Goal: Information Seeking & Learning: Check status

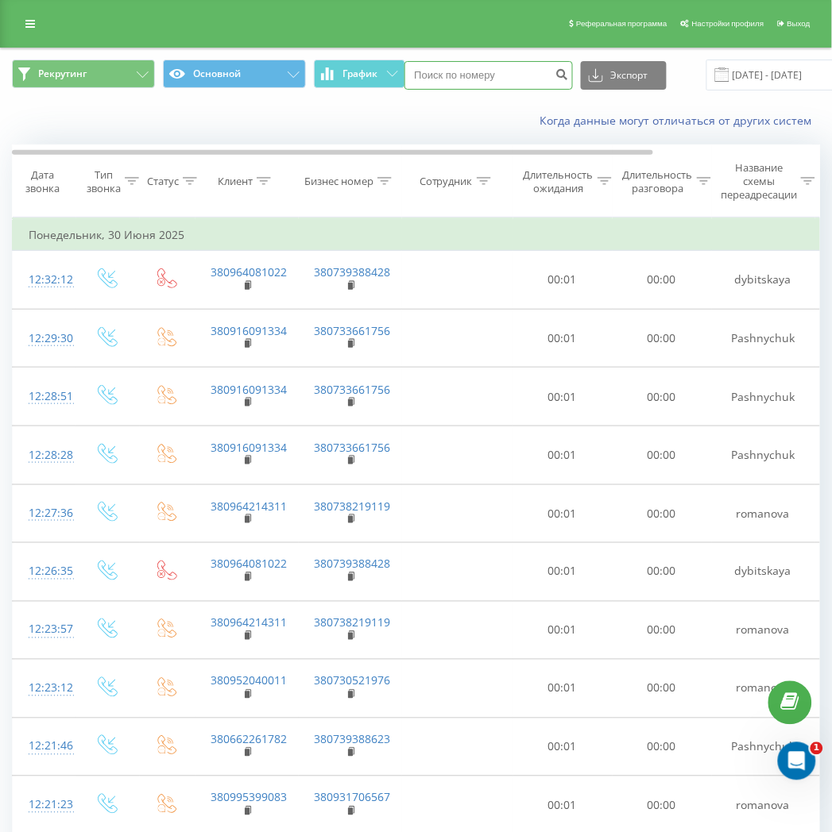
click at [458, 81] on input at bounding box center [488, 75] width 168 height 29
paste input "380443379076"
type input "380443379076"
click at [562, 75] on icon "submit" at bounding box center [562, 73] width 14 height 10
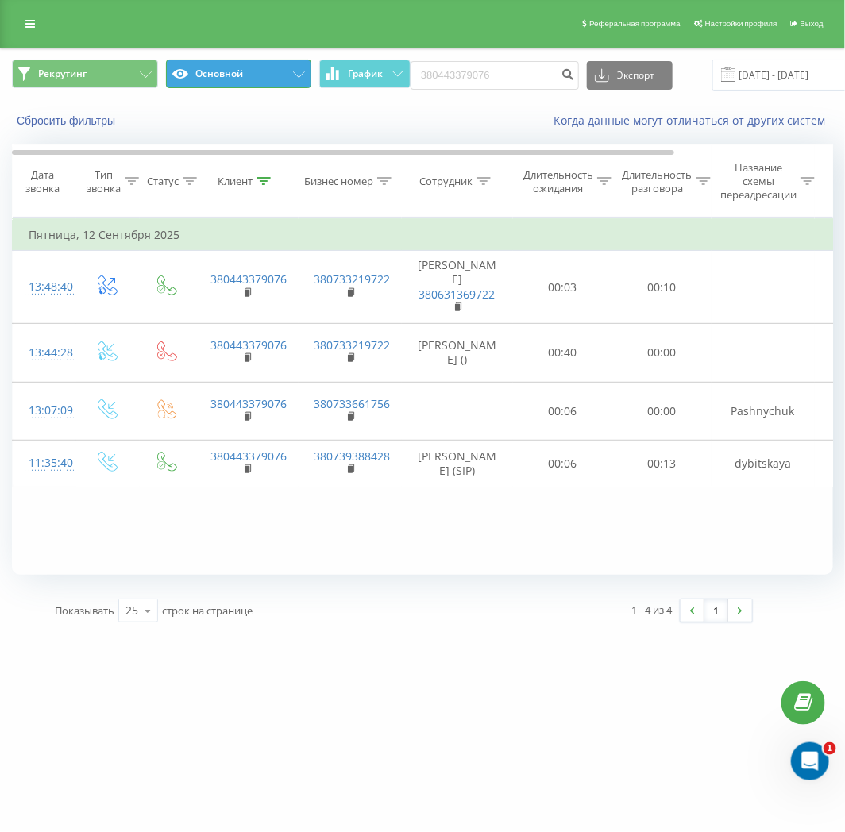
click at [219, 60] on button "Основной" at bounding box center [239, 74] width 146 height 29
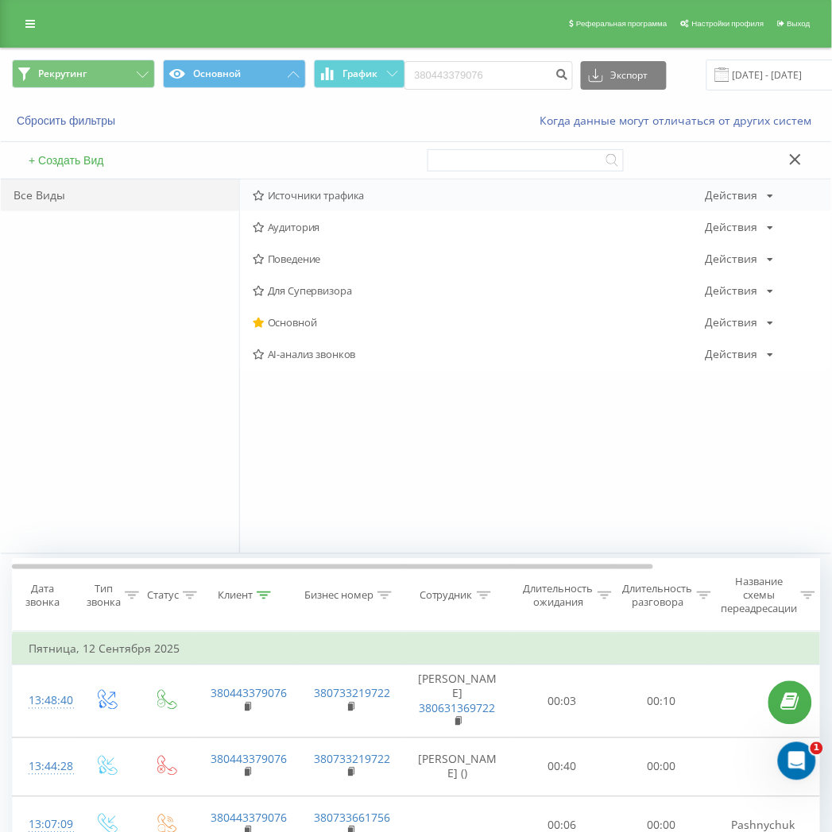
click at [339, 196] on span "Источники трафика" at bounding box center [479, 195] width 453 height 11
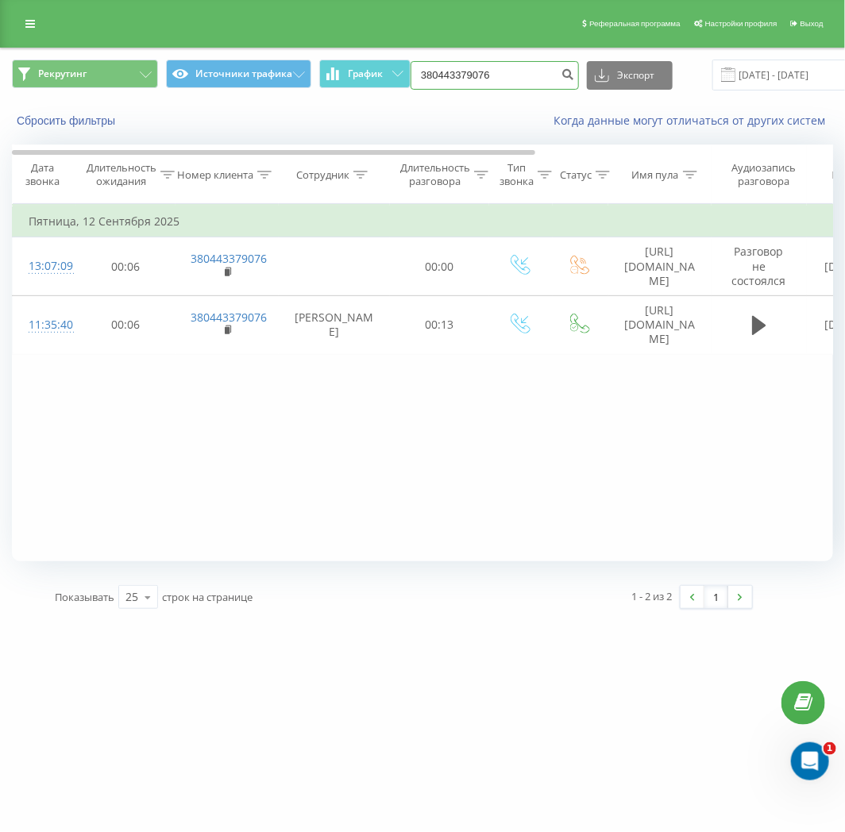
click at [502, 79] on input "380443379076" at bounding box center [495, 75] width 168 height 29
paste input "984491890"
type input "380984491890"
click at [566, 75] on icon "submit" at bounding box center [569, 73] width 14 height 10
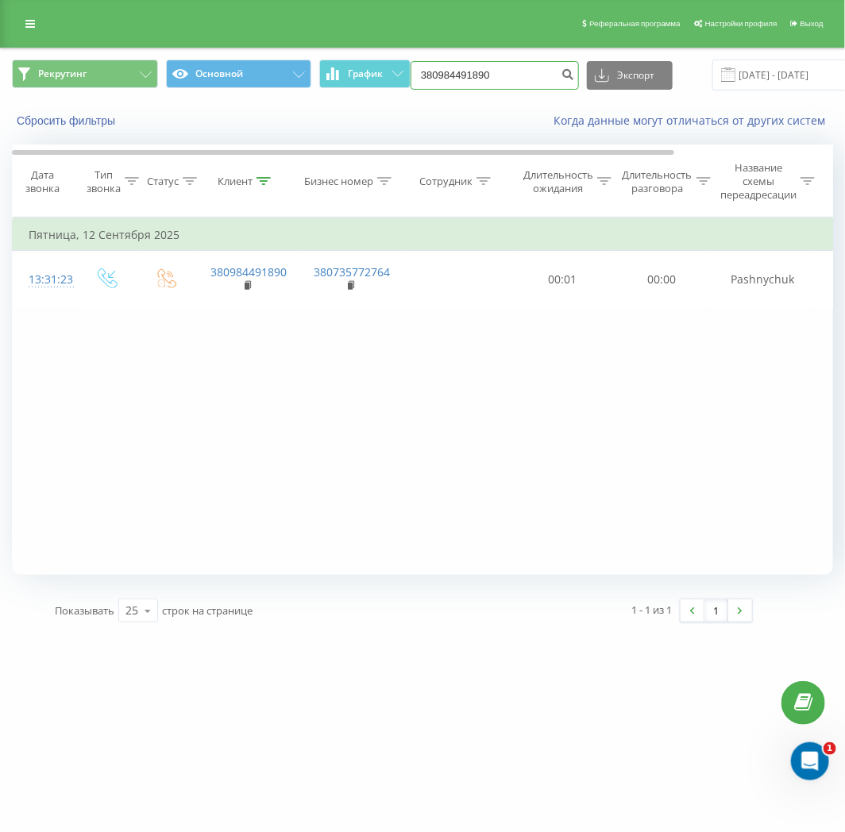
click at [490, 84] on input "380984491890" at bounding box center [495, 75] width 168 height 29
paste input "632570539"
type input "380632570539"
click at [567, 76] on icon "submit" at bounding box center [569, 73] width 14 height 10
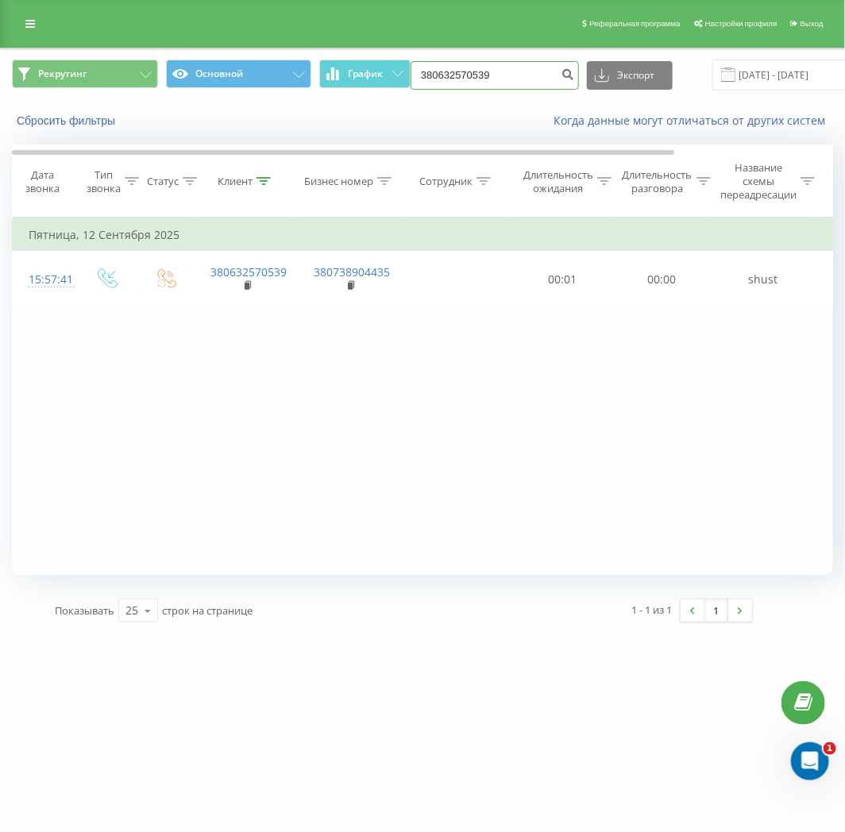
click at [509, 73] on input "380632570539" at bounding box center [495, 75] width 168 height 29
paste input "934731718"
type input "380934731718"
click at [567, 74] on icon "submit" at bounding box center [569, 73] width 14 height 10
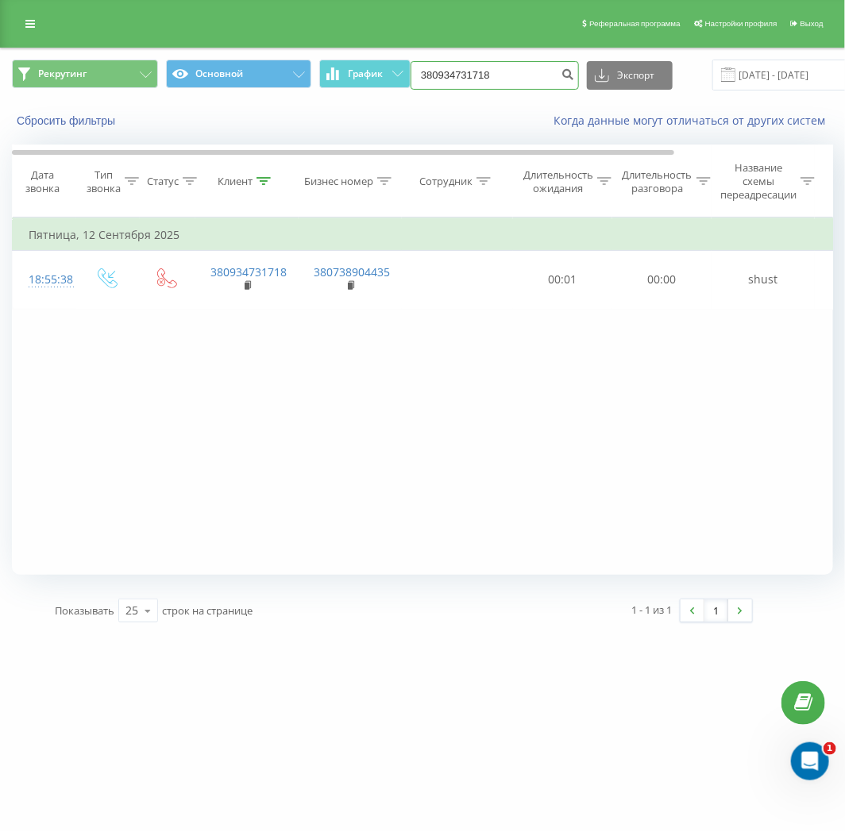
click at [525, 74] on input "380934731718" at bounding box center [495, 75] width 168 height 29
paste input "732596097"
type input "380732596097"
click at [562, 72] on icon "submit" at bounding box center [569, 73] width 14 height 10
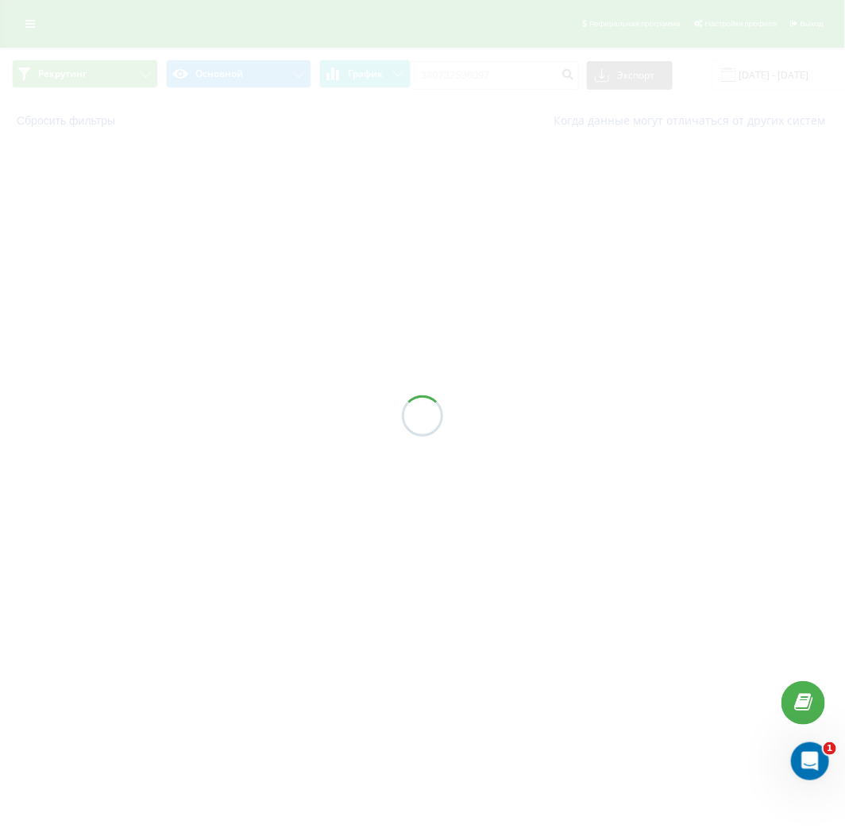
click at [291, 637] on div at bounding box center [422, 416] width 845 height 832
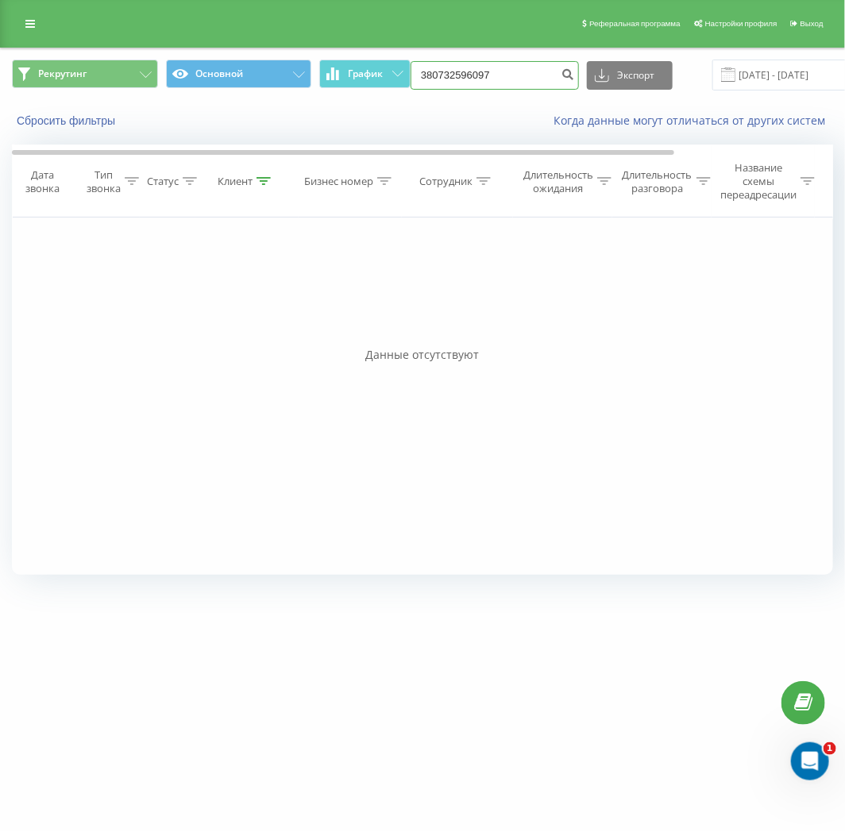
click at [505, 85] on input "380732596097" at bounding box center [495, 75] width 168 height 29
paste input "970431892"
type input "380970431892"
click at [562, 68] on icon "submit" at bounding box center [569, 73] width 14 height 10
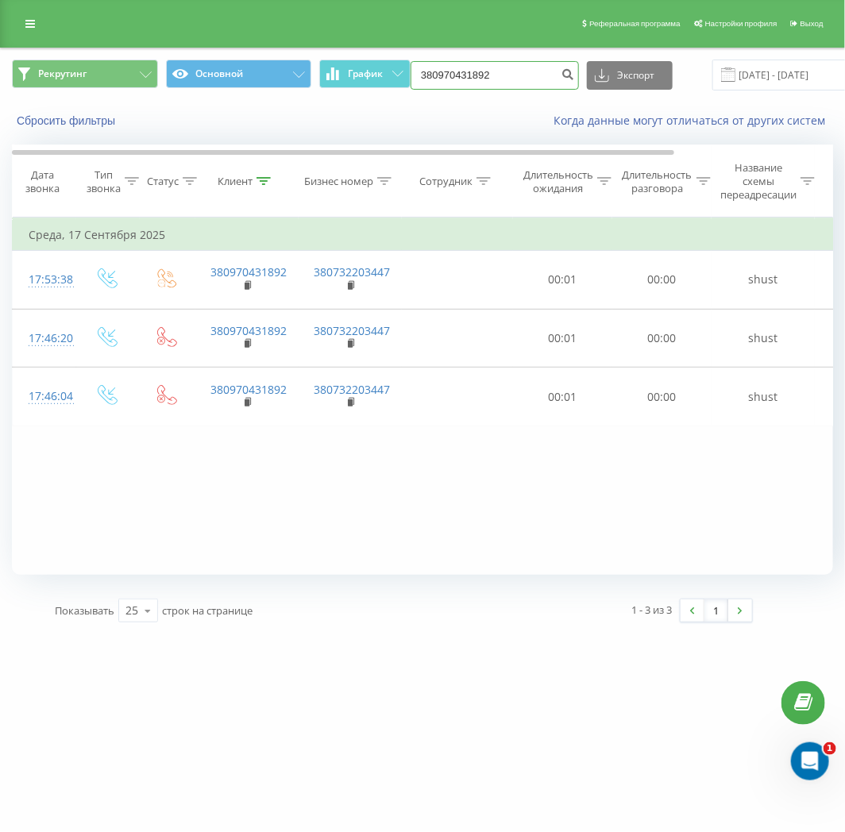
click at [503, 71] on input "380970431892" at bounding box center [495, 75] width 168 height 29
paste input "68056685"
type input "380968056685"
click at [573, 72] on button "submit" at bounding box center [568, 75] width 21 height 29
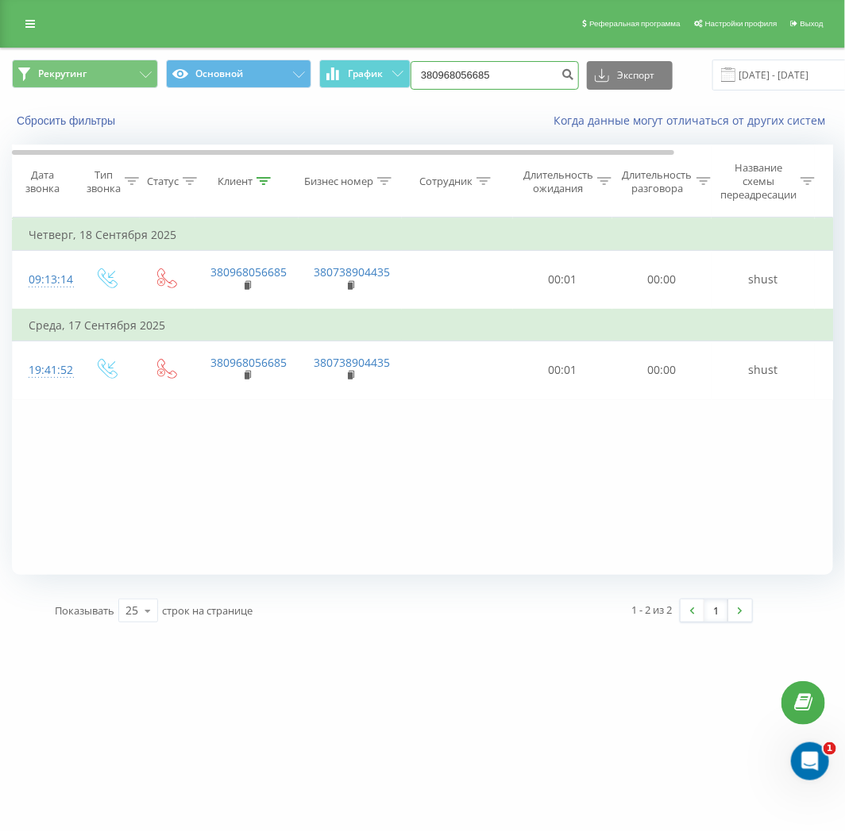
click at [497, 78] on input "380968056685" at bounding box center [495, 75] width 168 height 29
paste input "87815178"
type input "380987815178"
click at [568, 73] on icon "submit" at bounding box center [569, 73] width 14 height 10
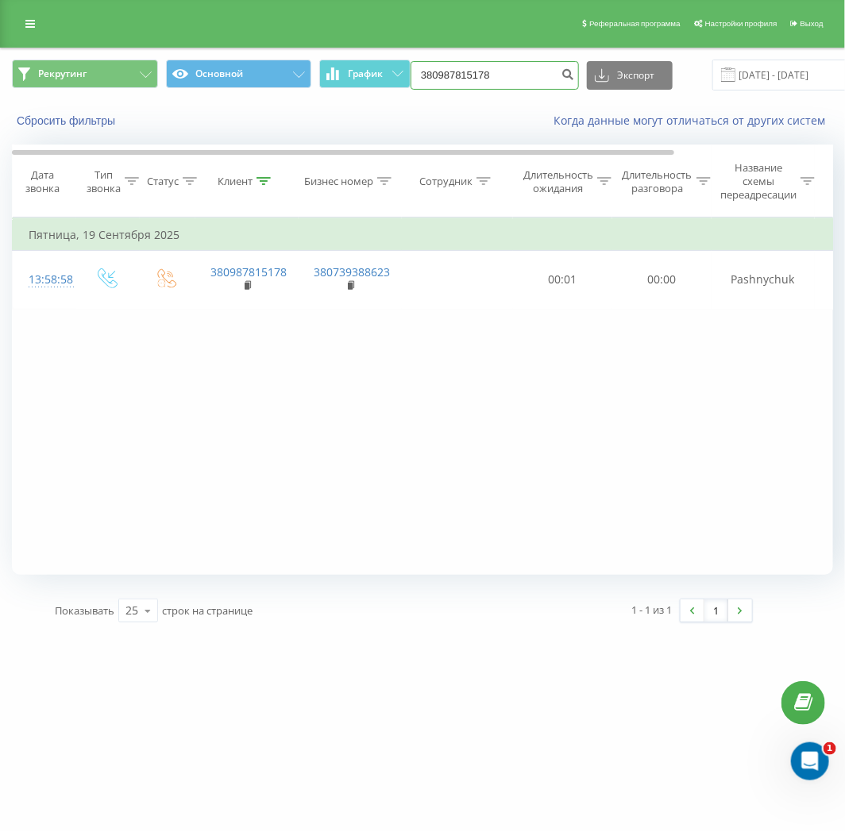
click at [512, 73] on input "380987815178" at bounding box center [495, 75] width 168 height 29
paste input "61828352"
type input "380961828352"
click at [564, 73] on icon "submit" at bounding box center [569, 73] width 14 height 10
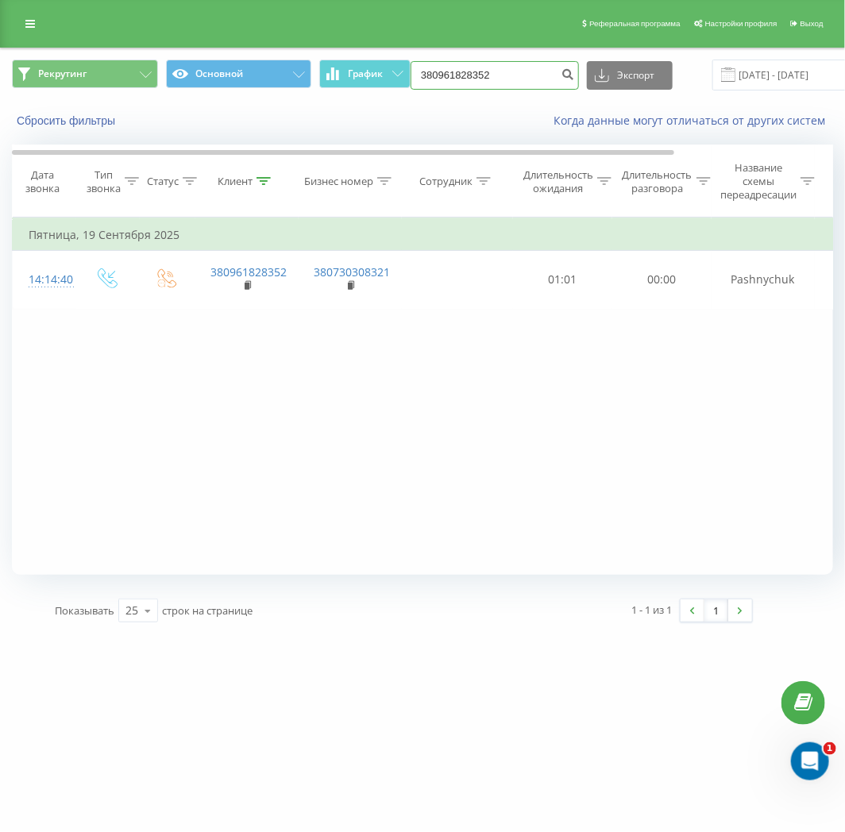
click at [491, 81] on input "380961828352" at bounding box center [495, 75] width 168 height 29
paste input "70163634"
type input "380970163634"
click at [562, 77] on icon "submit" at bounding box center [569, 73] width 14 height 10
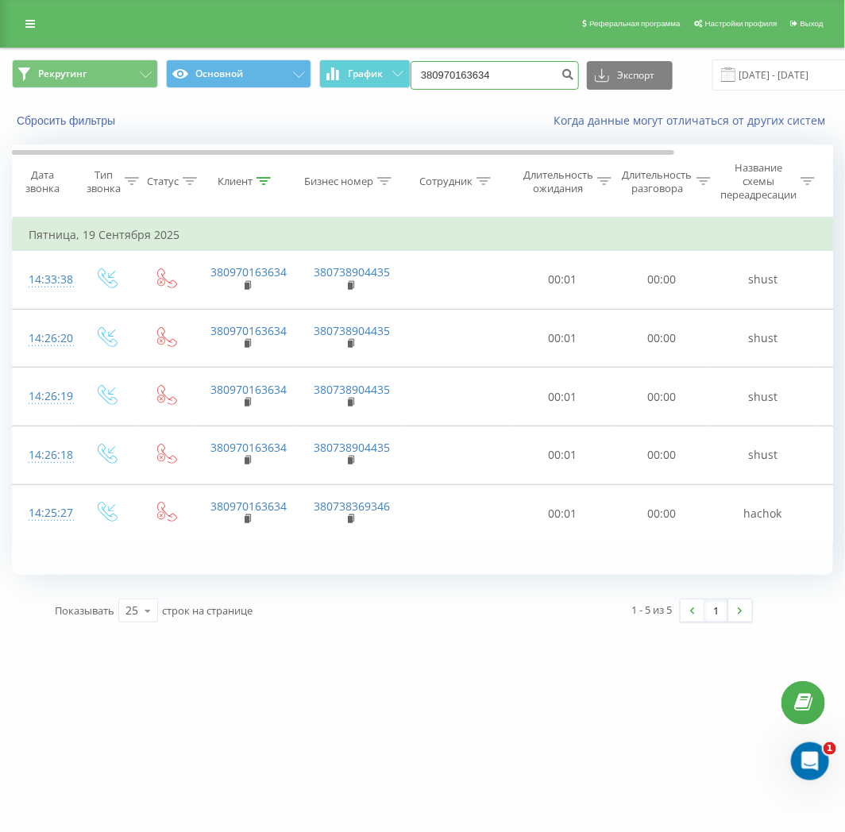
click at [503, 74] on input "380970163634" at bounding box center [495, 75] width 168 height 29
paste input "734714089"
type input "380734714089"
click at [569, 75] on icon "submit" at bounding box center [569, 73] width 14 height 10
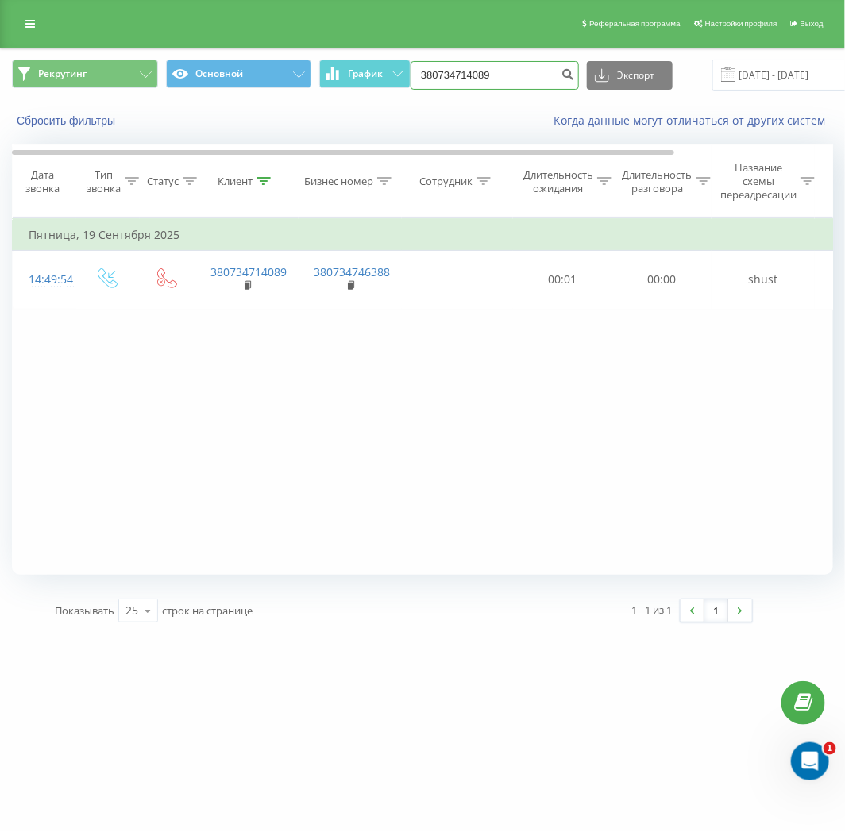
click at [520, 73] on input "380734714089" at bounding box center [495, 75] width 168 height 29
paste input "682862957"
type input "380682862957"
click at [564, 73] on icon "submit" at bounding box center [569, 73] width 14 height 10
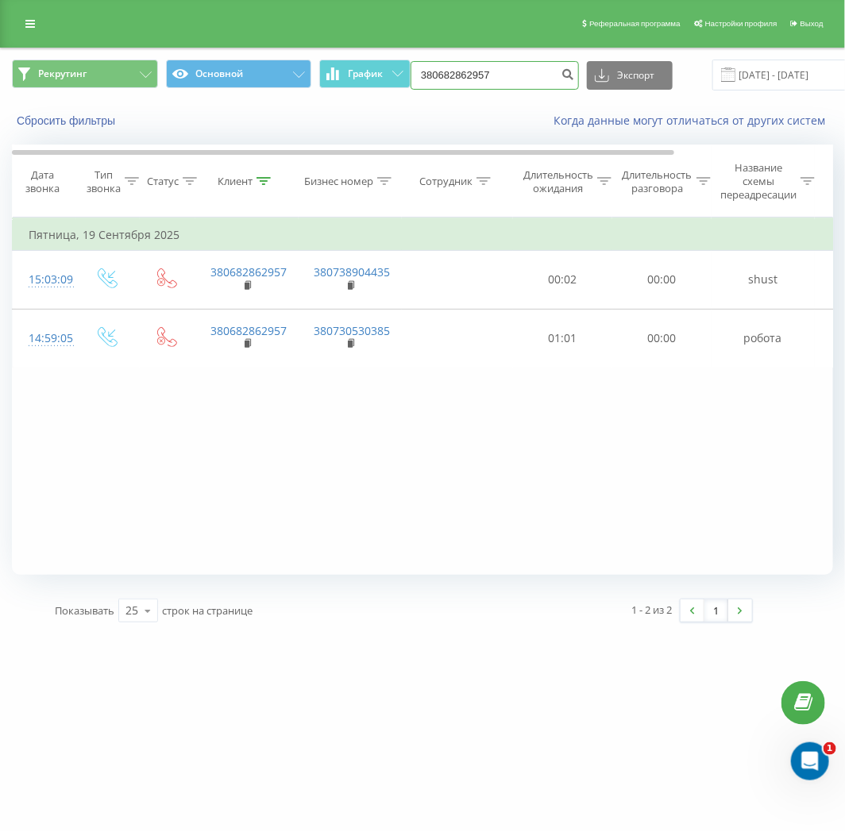
click at [501, 74] on input "380682862957" at bounding box center [495, 75] width 168 height 29
paste input "79974956"
type input "380679974956"
click at [567, 68] on icon "submit" at bounding box center [569, 73] width 14 height 10
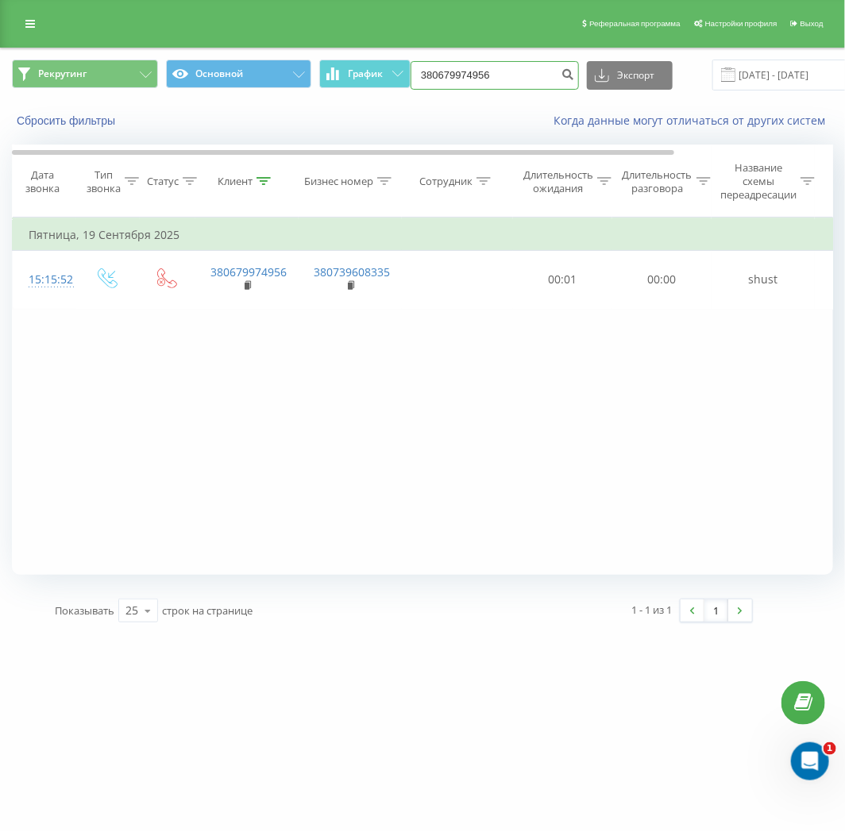
click at [497, 81] on input "380679974956" at bounding box center [495, 75] width 168 height 29
paste input "935266605"
type input "380935266605"
click at [568, 77] on icon "submit" at bounding box center [569, 73] width 14 height 10
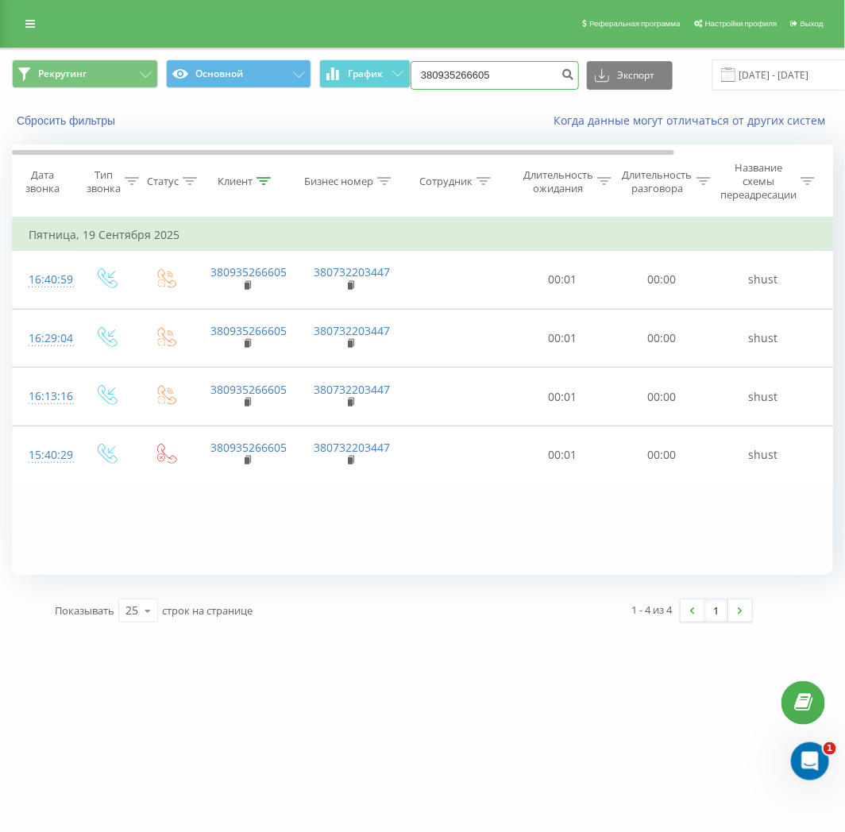
click at [501, 84] on input "380935266605" at bounding box center [495, 75] width 168 height 29
paste input "583092"
click at [548, 80] on input "380935583092" at bounding box center [495, 75] width 168 height 29
type input "380935583092"
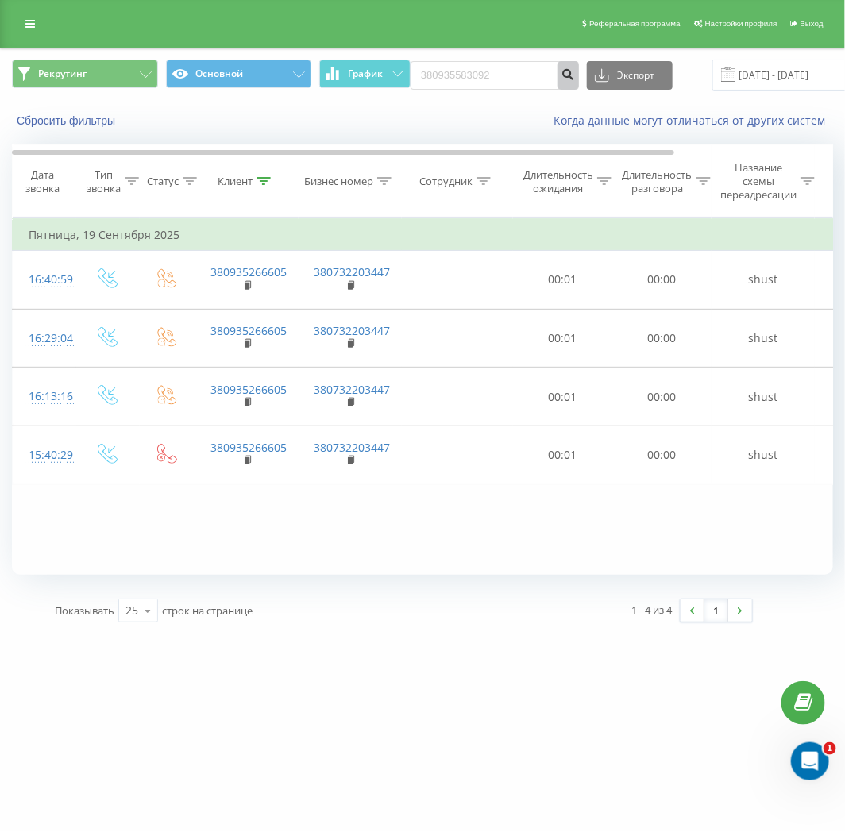
click at [562, 76] on icon "submit" at bounding box center [569, 73] width 14 height 10
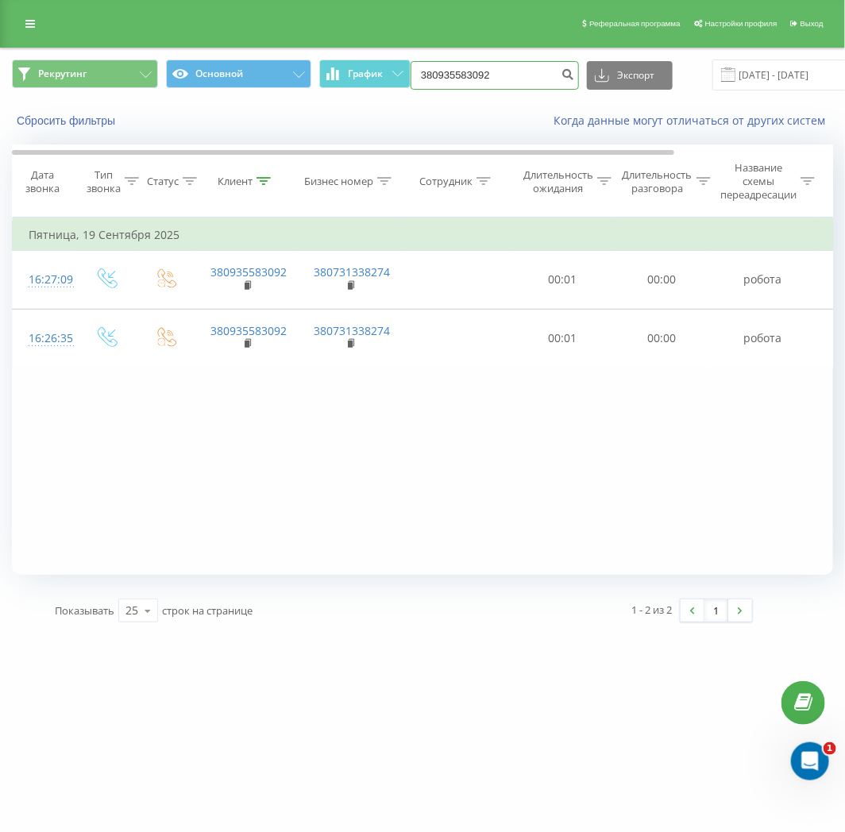
click at [512, 75] on input "380935583092" at bounding box center [495, 75] width 168 height 29
paste input "668985078"
type input "380668985078"
click at [568, 75] on icon "submit" at bounding box center [569, 73] width 14 height 10
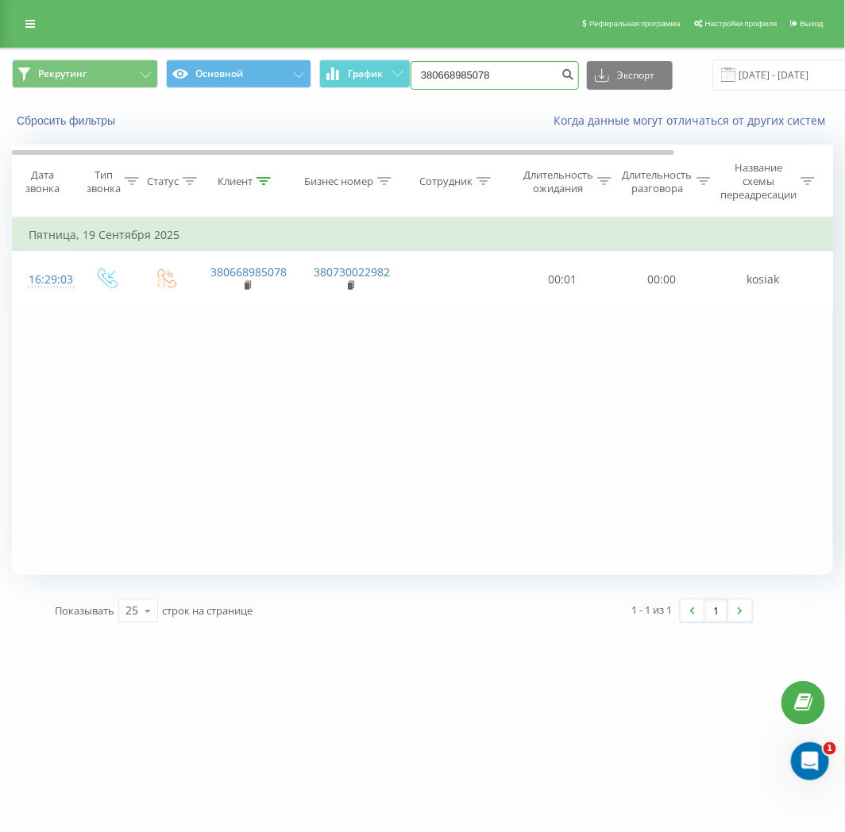
click at [499, 82] on input "380668985078" at bounding box center [495, 75] width 168 height 29
paste input "973618486"
type input "380973618486"
click at [569, 69] on button "submit" at bounding box center [568, 75] width 21 height 29
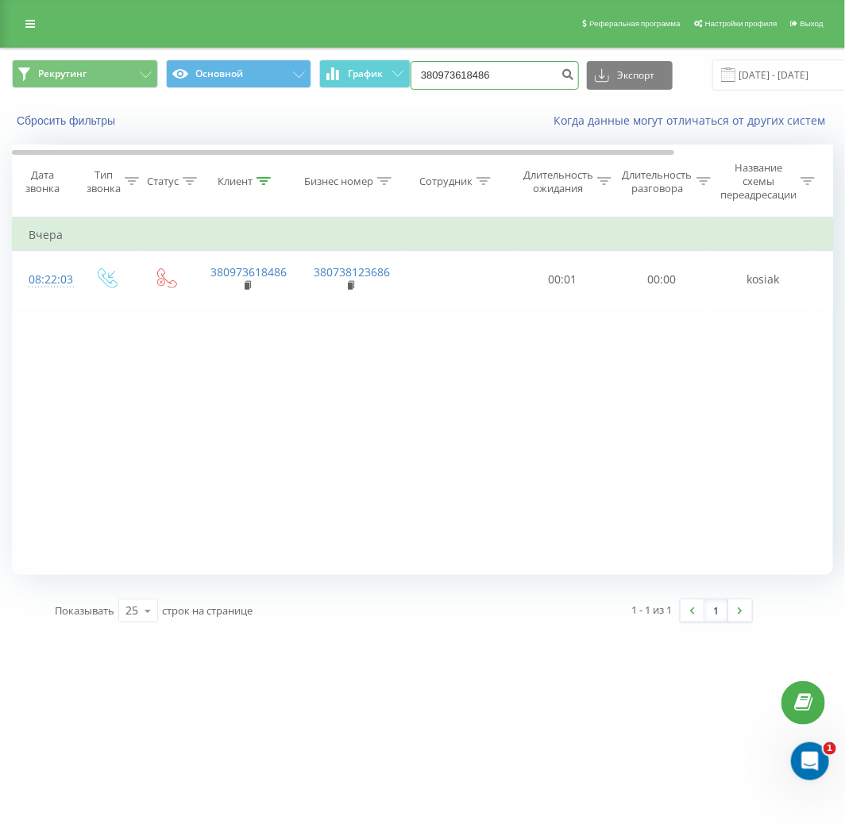
click at [520, 79] on input "380973618486" at bounding box center [495, 75] width 168 height 29
paste input "35889800"
type input "380935889800"
click at [562, 76] on icon "submit" at bounding box center [569, 73] width 14 height 10
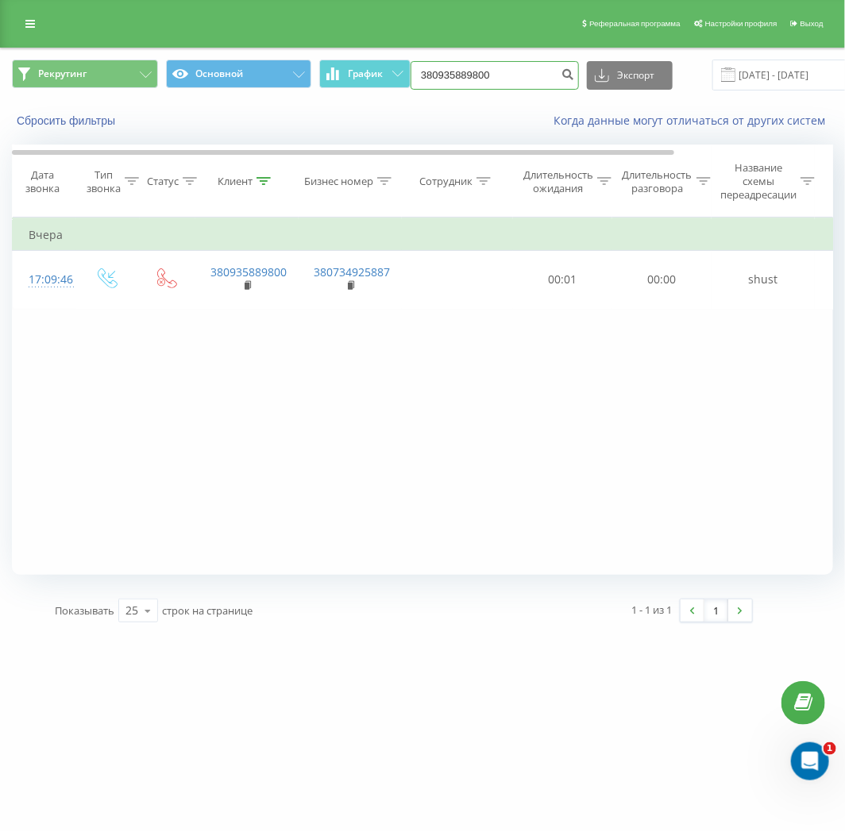
click at [497, 79] on input "380935889800" at bounding box center [495, 75] width 168 height 29
paste input "68186411"
type input "380968186411"
click at [562, 69] on icon "submit" at bounding box center [569, 73] width 14 height 10
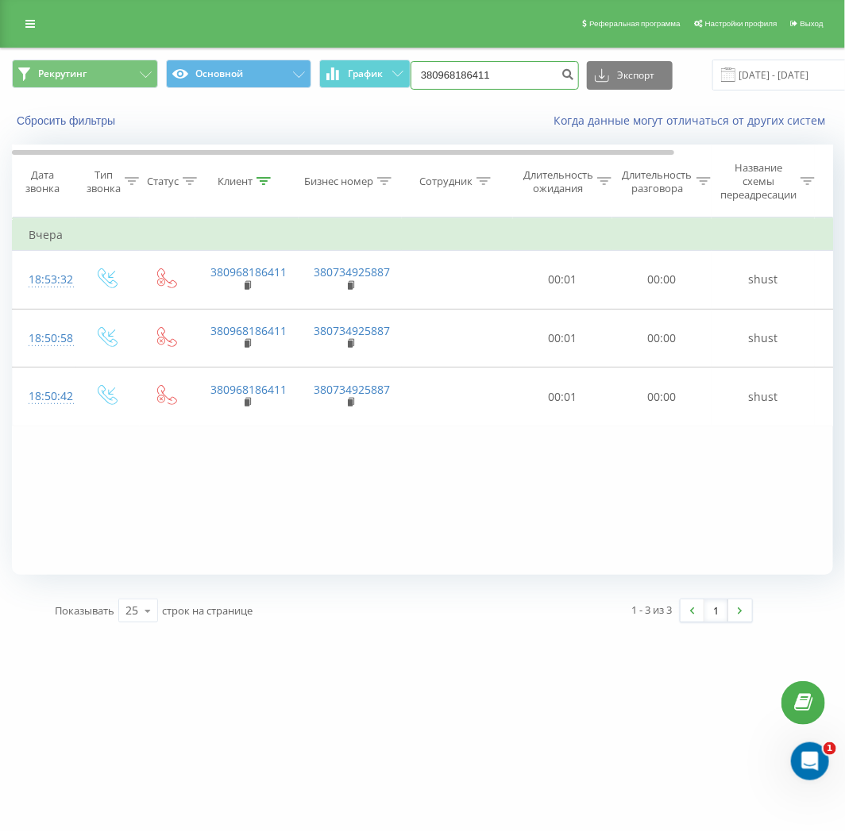
click at [520, 78] on input "380968186411" at bounding box center [495, 75] width 168 height 29
paste input "0966138"
type input "380960966138"
click at [564, 77] on icon "submit" at bounding box center [569, 73] width 14 height 10
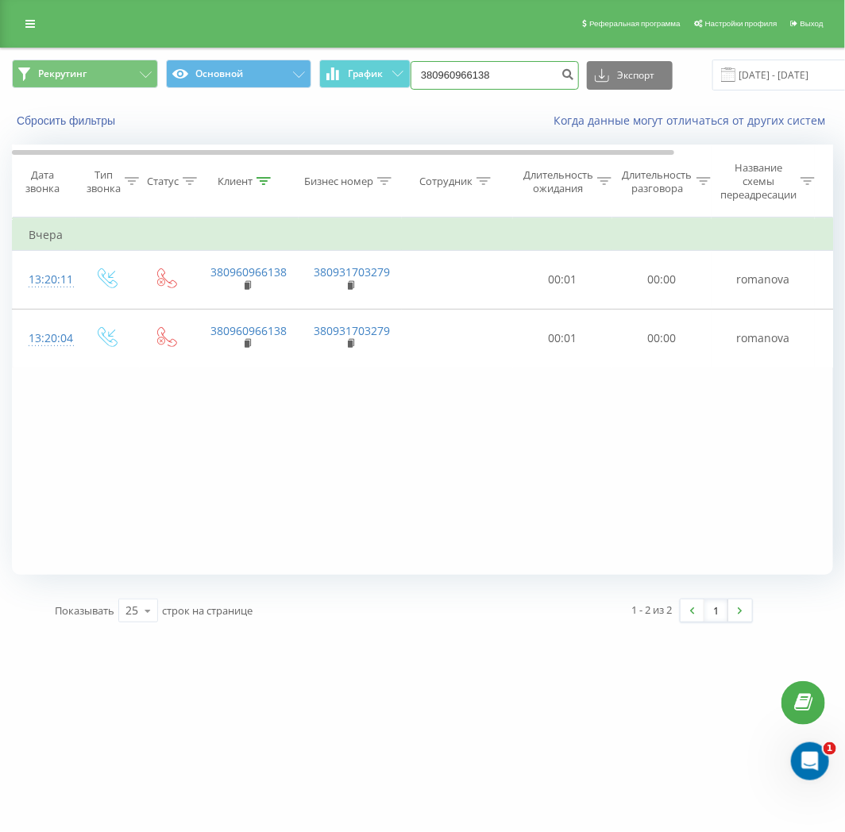
click at [509, 82] on input "380960966138" at bounding box center [495, 75] width 168 height 29
paste input "505530989"
type input "380505530989"
click at [566, 68] on icon "submit" at bounding box center [569, 73] width 14 height 10
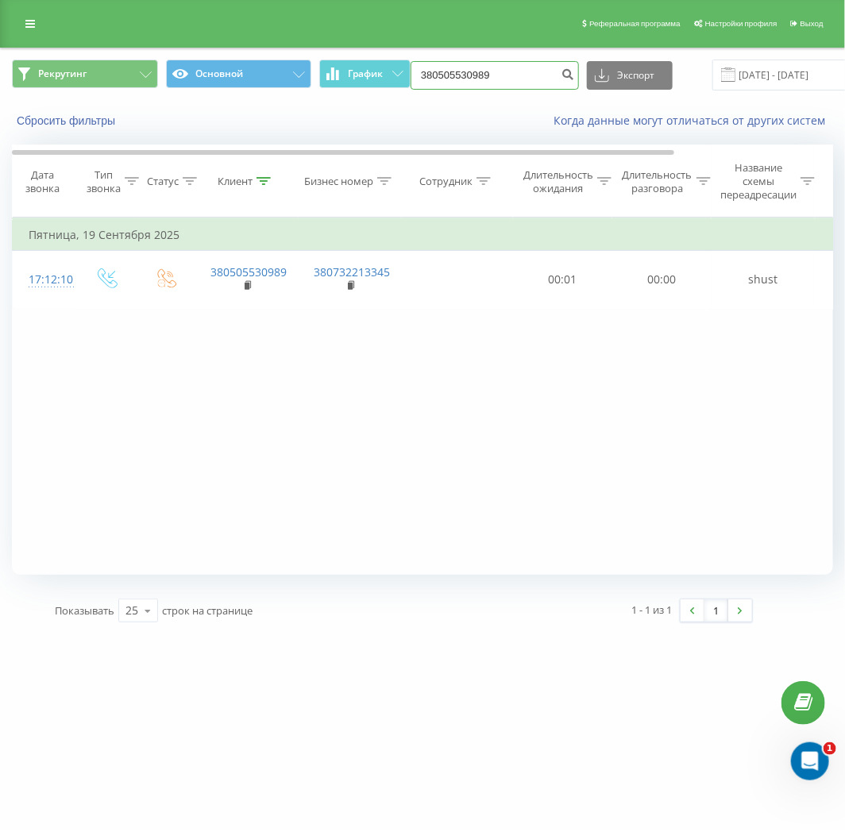
click at [497, 83] on input "380505530989" at bounding box center [495, 75] width 168 height 29
paste input "899203"
type input "380505899203"
click at [565, 77] on icon "submit" at bounding box center [569, 73] width 14 height 10
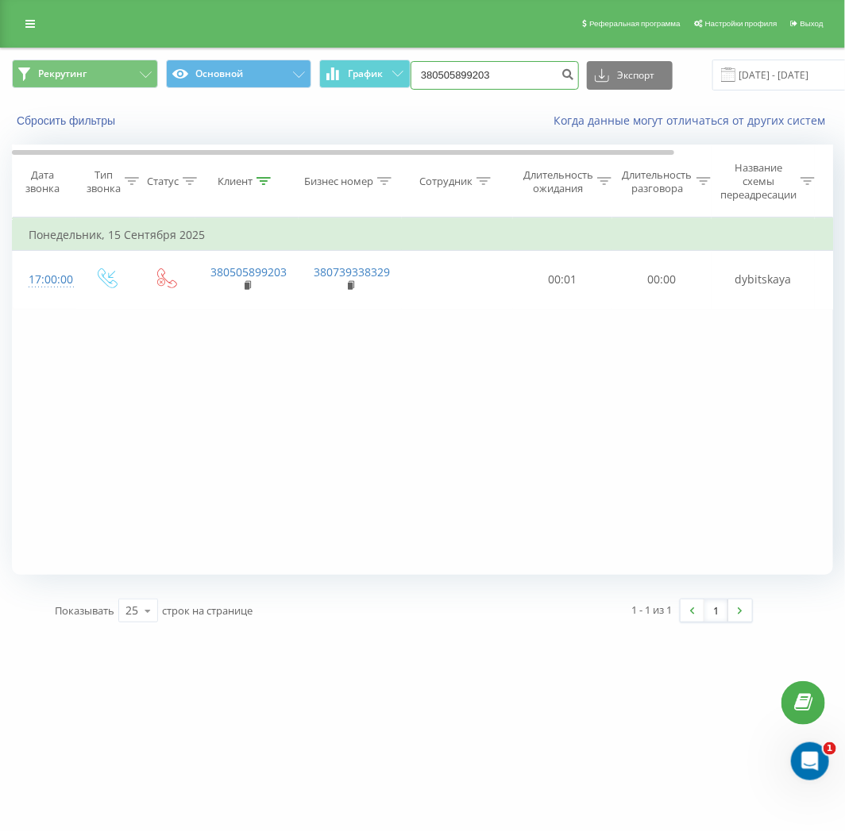
click at [519, 78] on input "380505899203" at bounding box center [495, 75] width 168 height 29
paste input "930338589"
type input "380930338589"
click at [564, 71] on icon "submit" at bounding box center [569, 73] width 14 height 10
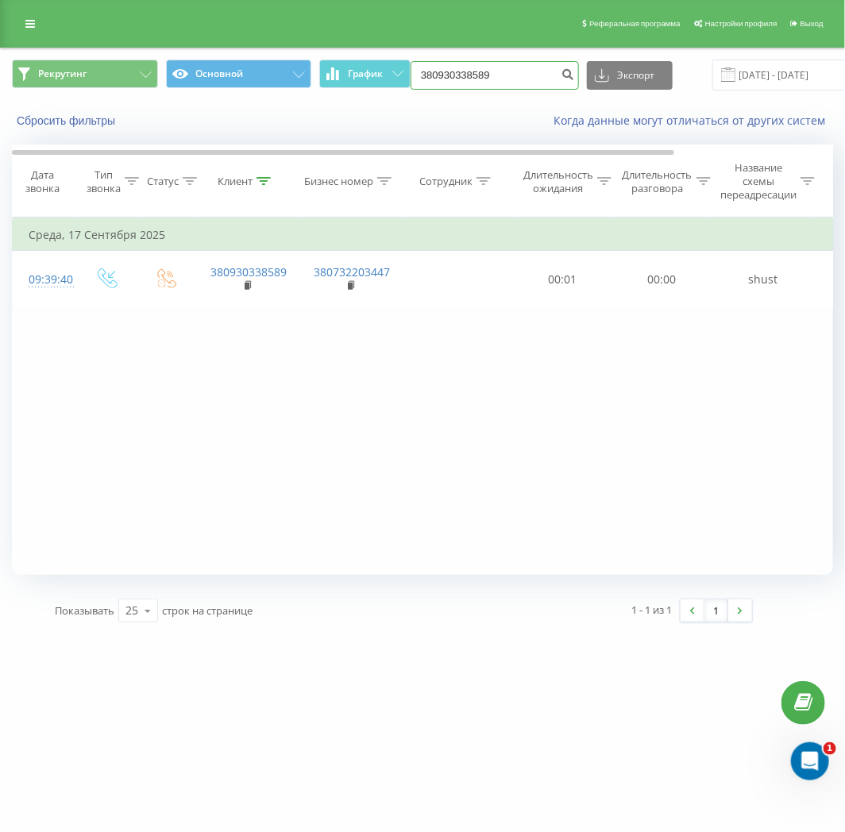
click at [507, 85] on input "380930338589" at bounding box center [495, 75] width 168 height 29
paste input "443315287"
type input "380443315287"
click at [558, 72] on button "submit" at bounding box center [568, 75] width 21 height 29
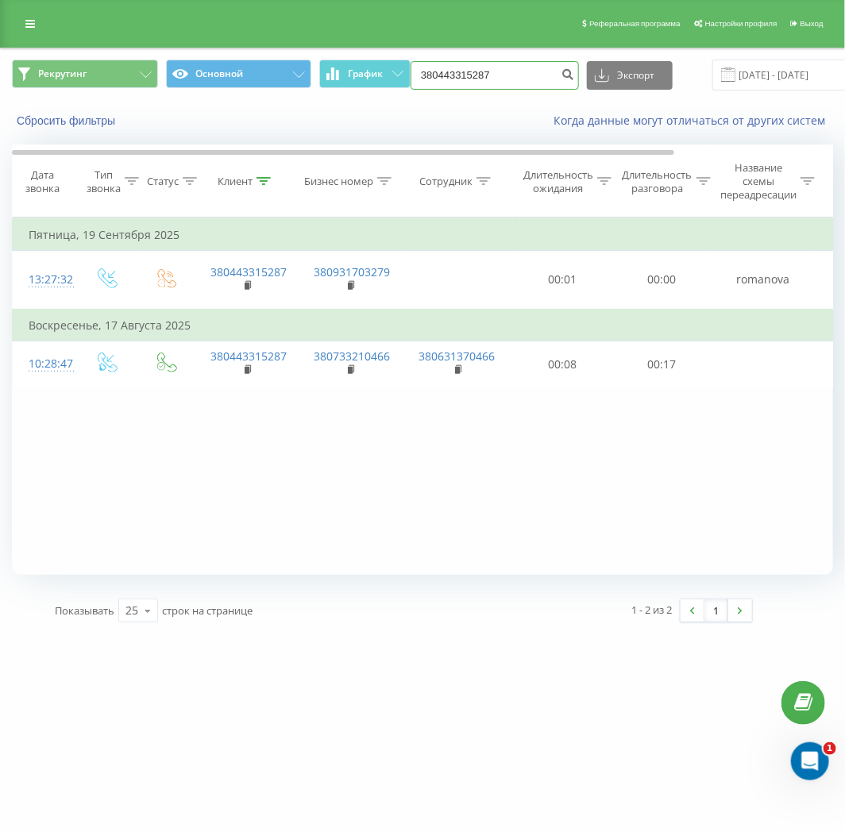
click at [501, 80] on input "380443315287" at bounding box center [495, 75] width 168 height 29
paste input "733212575"
type input "380733212575"
click at [562, 69] on icon "submit" at bounding box center [569, 73] width 14 height 10
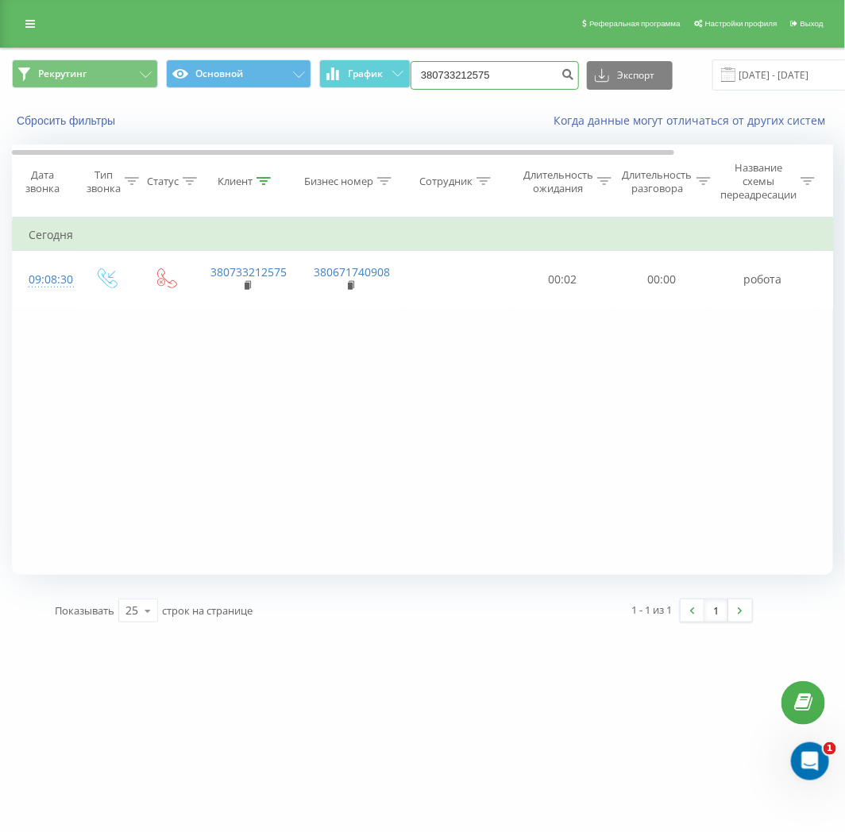
click at [511, 77] on input "380733212575" at bounding box center [495, 75] width 168 height 29
paste input "970934458"
type input "380970934458"
click at [562, 75] on icon "submit" at bounding box center [569, 73] width 14 height 10
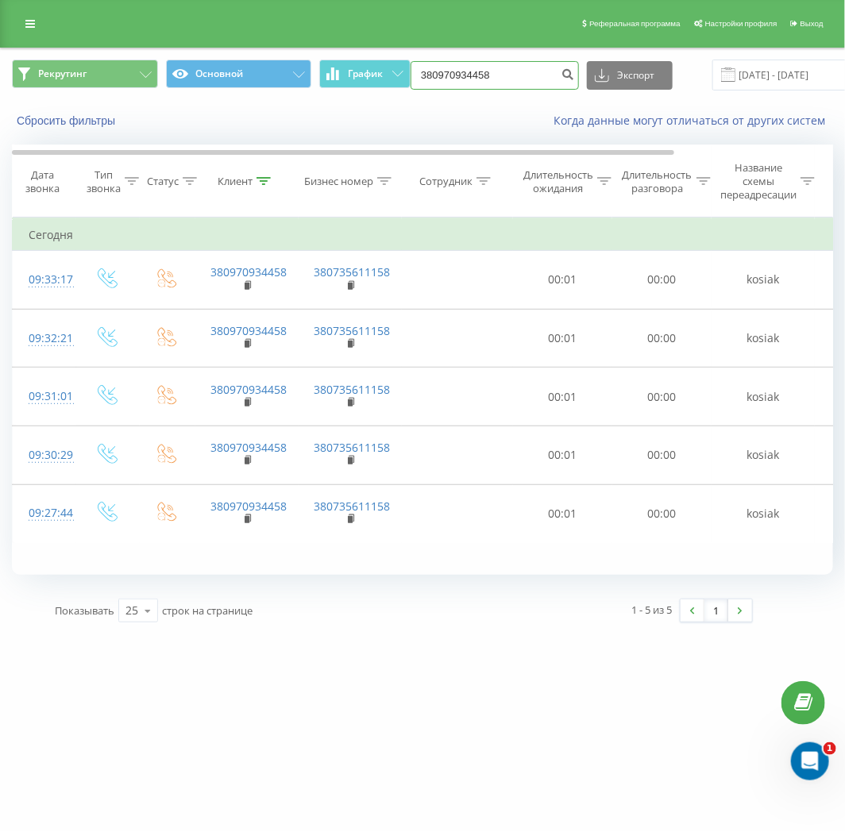
click at [530, 79] on input "380970934458" at bounding box center [495, 75] width 168 height 29
paste input "58940919"
type input "380958940919"
click at [566, 74] on icon "submit" at bounding box center [569, 73] width 14 height 10
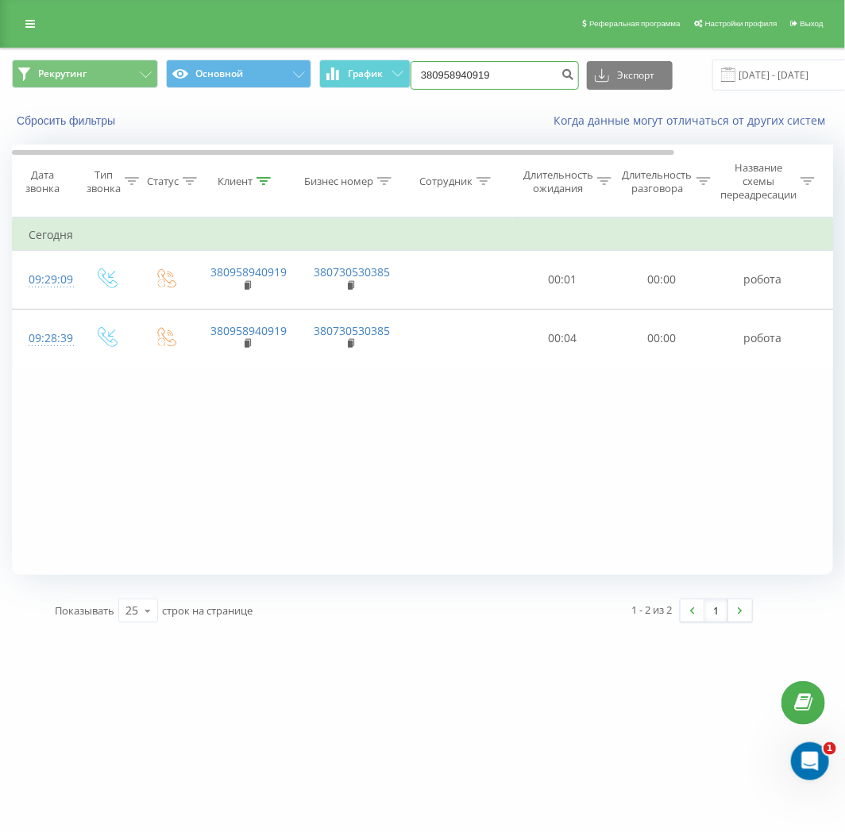
click at [499, 71] on input "380958940919" at bounding box center [495, 75] width 168 height 29
paste input "95340681"
type input "380995340681"
click at [562, 77] on icon "submit" at bounding box center [569, 73] width 14 height 10
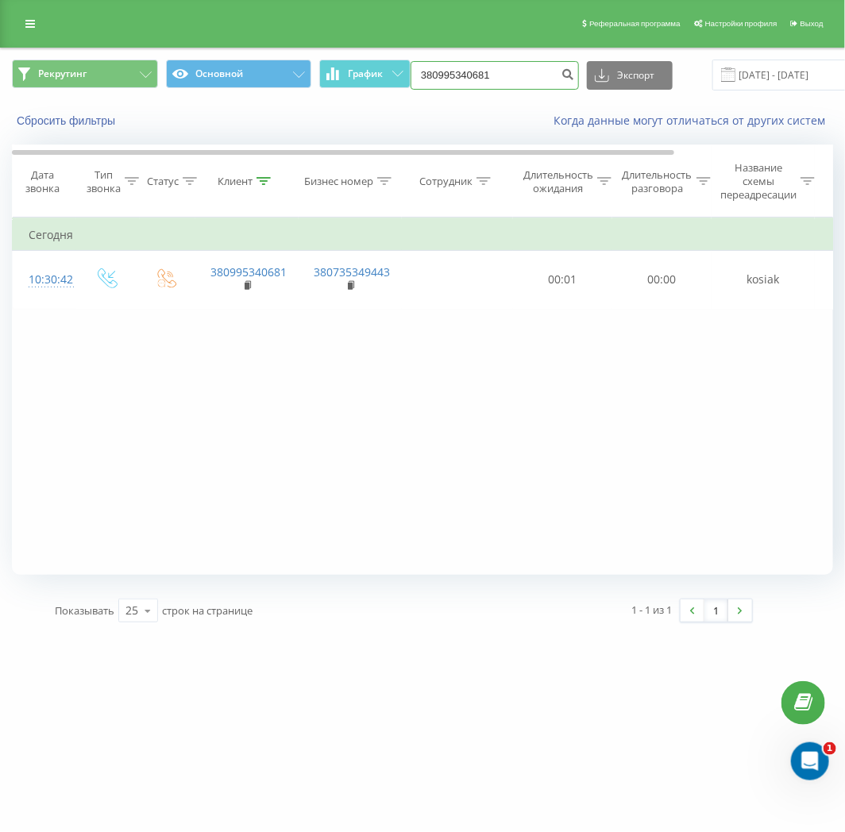
click at [507, 83] on input "380995340681" at bounding box center [495, 75] width 168 height 29
paste input "1712434"
type input "380991712434"
click at [562, 73] on icon "submit" at bounding box center [569, 73] width 14 height 10
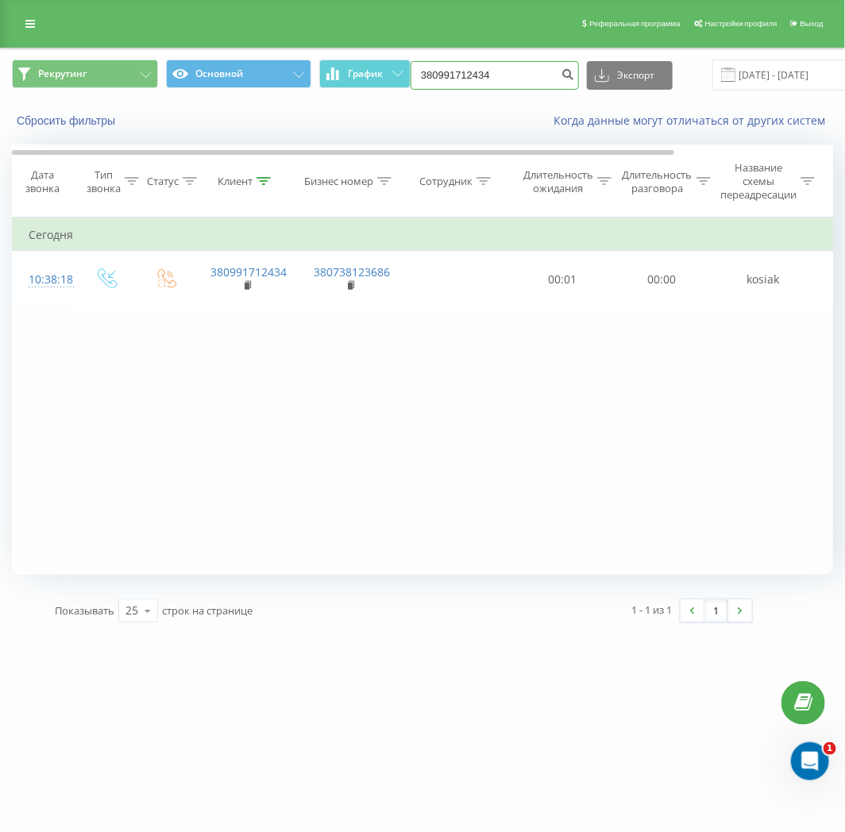
click at [525, 73] on input "380991712434" at bounding box center [495, 75] width 168 height 29
paste input "669506397"
type input "380669506397"
click at [562, 74] on icon "submit" at bounding box center [569, 73] width 14 height 10
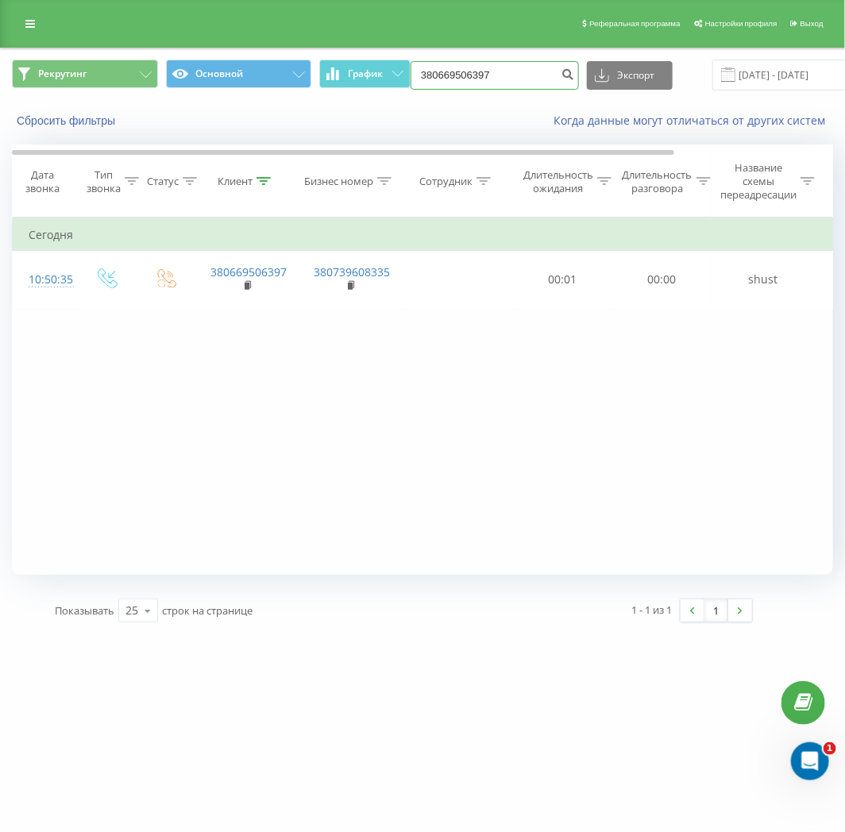
click at [519, 68] on input "380669506397" at bounding box center [495, 75] width 168 height 29
paste input "99304894"
type input "380993048947"
click at [570, 73] on button "submit" at bounding box center [568, 75] width 21 height 29
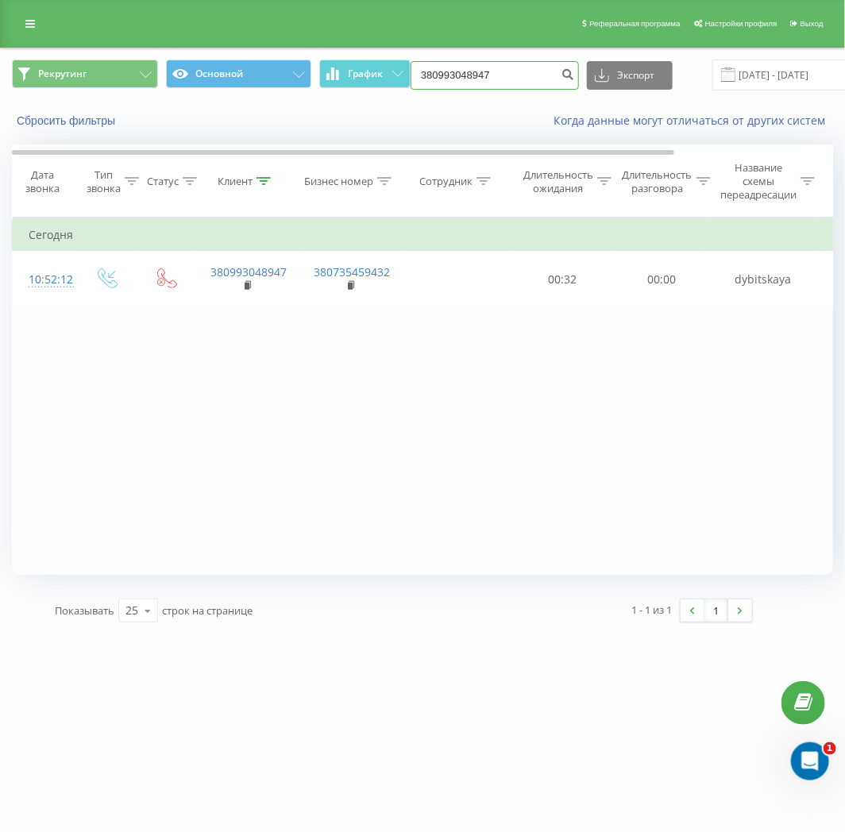
click at [517, 73] on input "380993048947" at bounding box center [495, 75] width 168 height 29
paste input "688252998"
type input "380688252998"
click at [564, 66] on button "submit" at bounding box center [568, 75] width 21 height 29
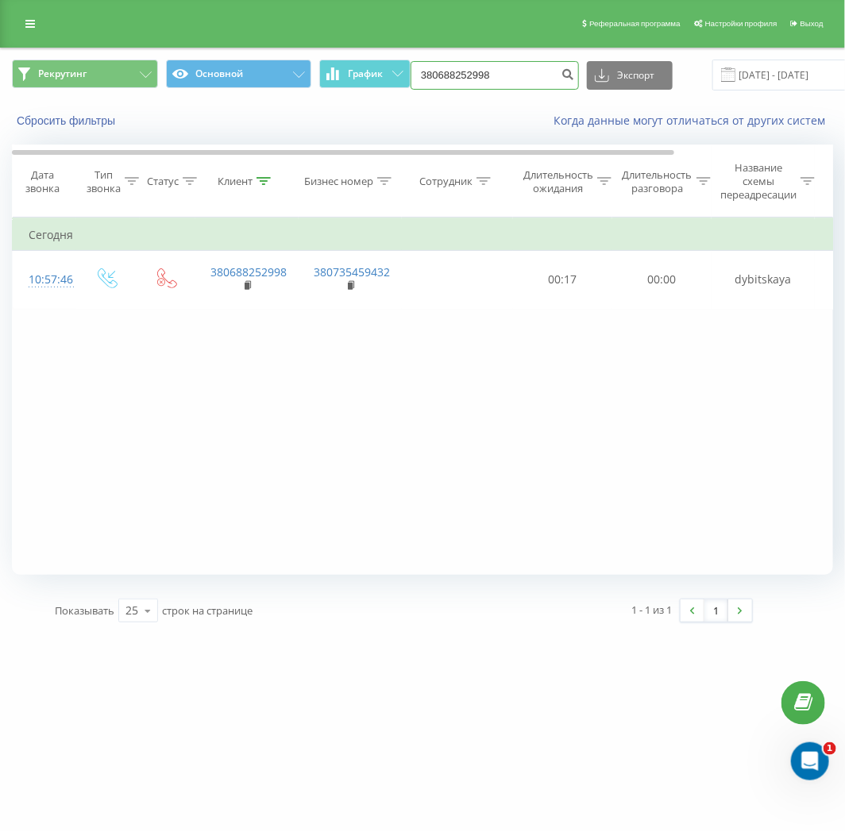
click at [512, 75] on input "380688252998" at bounding box center [495, 75] width 168 height 29
paste input "60644456"
type input "380660644456"
click at [572, 75] on button "submit" at bounding box center [568, 75] width 21 height 29
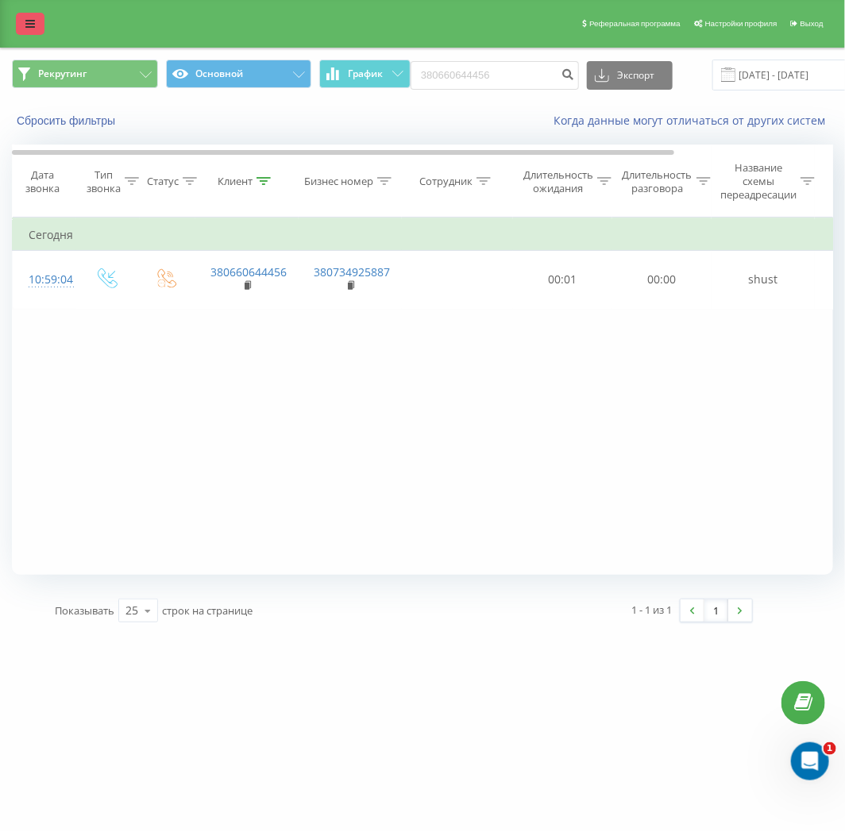
click at [22, 18] on link at bounding box center [30, 24] width 29 height 22
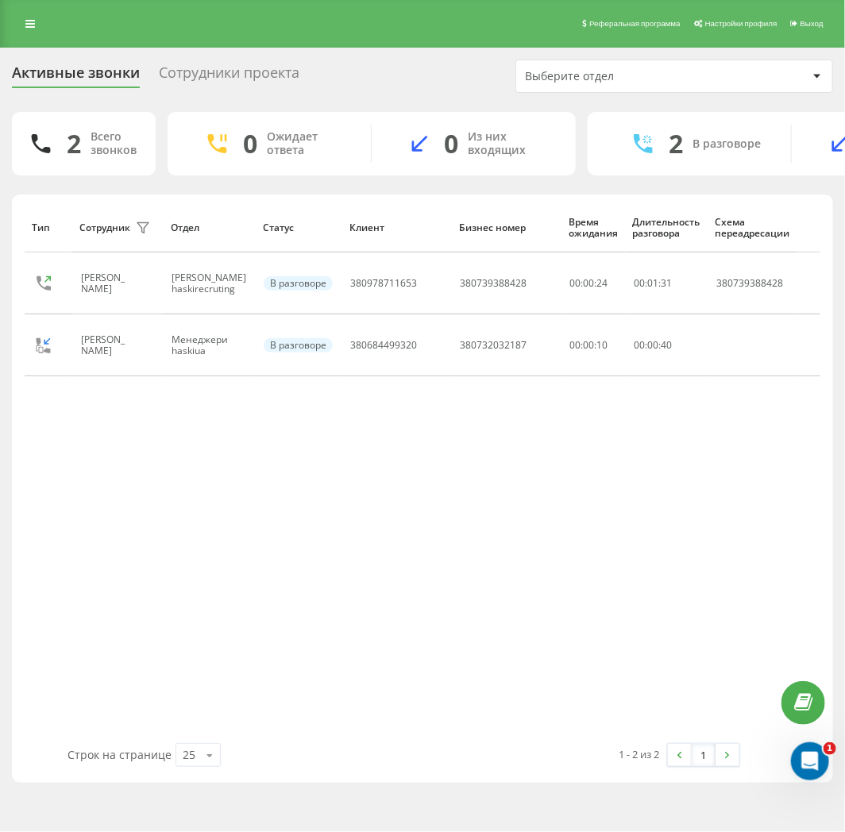
click at [296, 68] on div "Сотрудники проекта" at bounding box center [229, 76] width 141 height 25
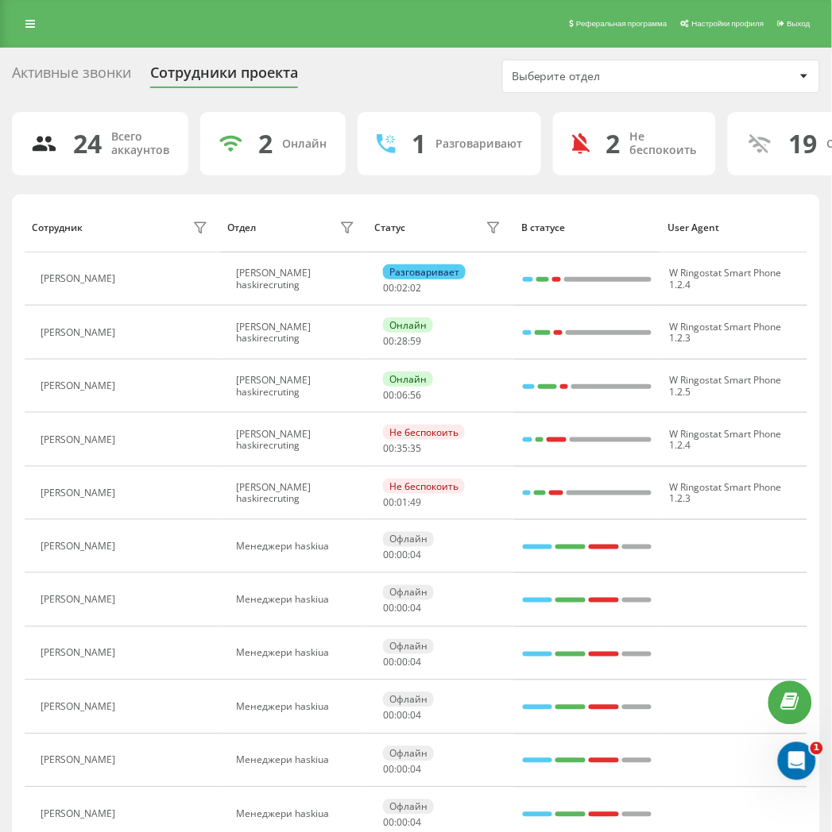
click at [98, 75] on div "Активные звонки" at bounding box center [71, 76] width 119 height 25
